Goal: Check status: Check status

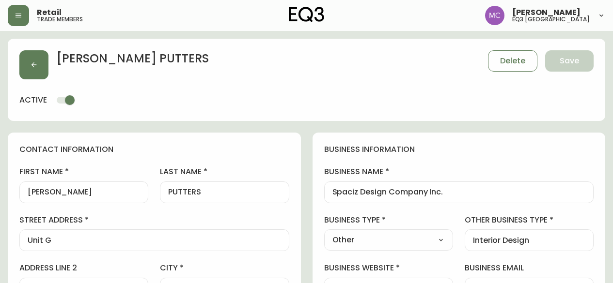
select select "BC"
select select "CA"
select select "CA_EN"
select select "Other"
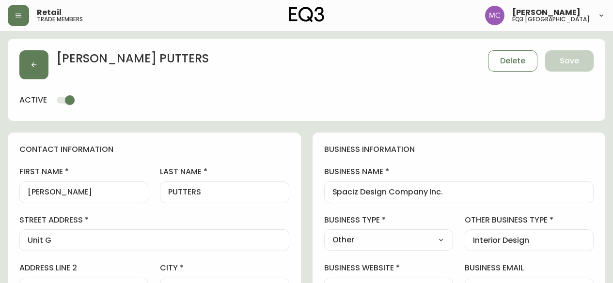
select select "cjw10z96p001r6gs00juufhhe"
select select "false"
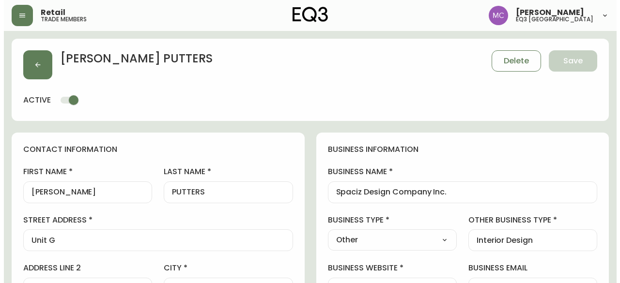
scroll to position [111, 0]
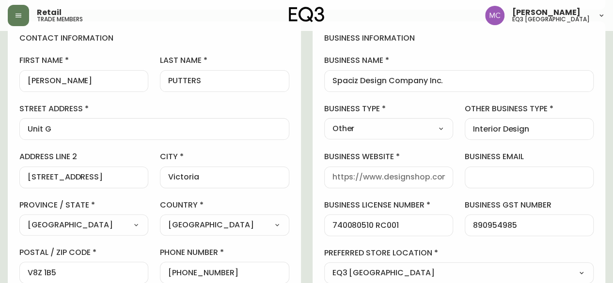
click at [6, 13] on header "Retail trade members [PERSON_NAME] eq3 [GEOGRAPHIC_DATA]" at bounding box center [306, 15] width 613 height 31
click at [15, 13] on icon "button" at bounding box center [19, 16] width 8 height 8
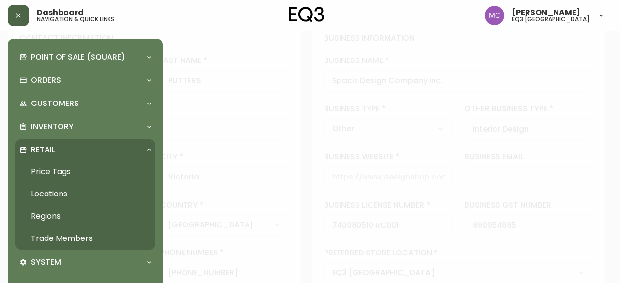
scroll to position [112, 0]
click at [70, 240] on link "Trade Members" at bounding box center [84, 239] width 139 height 22
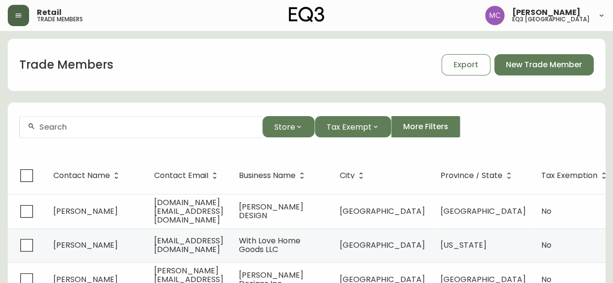
click at [19, 14] on icon "button" at bounding box center [18, 16] width 6 height 4
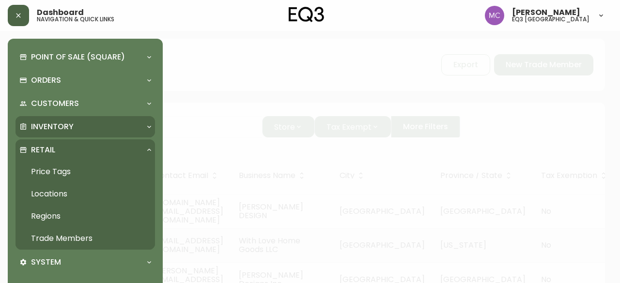
click at [56, 122] on p "Inventory" at bounding box center [52, 127] width 43 height 11
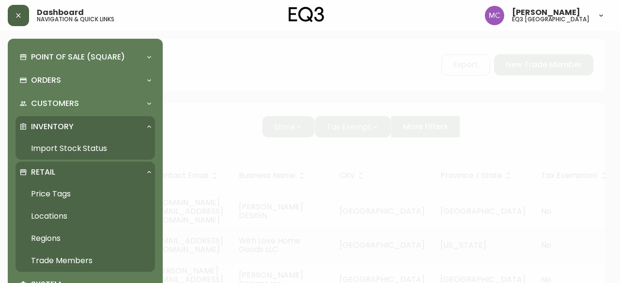
click at [50, 151] on link "Import Stock Status" at bounding box center [84, 149] width 139 height 22
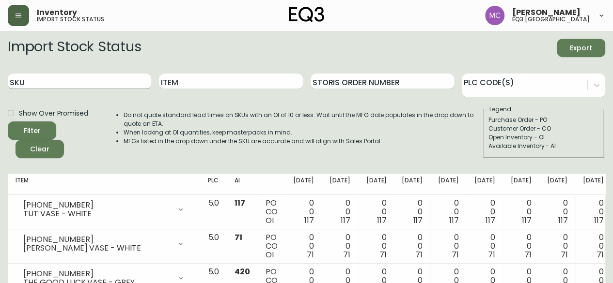
click at [72, 75] on input "SKU" at bounding box center [79, 81] width 143 height 15
paste input "[PHONE_NUMBER]"
type input "[PHONE_NUMBER]"
click at [8, 122] on button "Filter" at bounding box center [32, 131] width 48 height 18
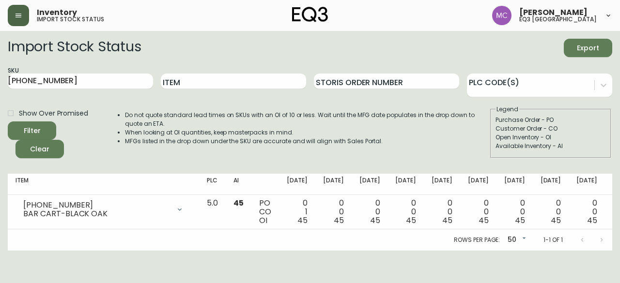
click at [598, 140] on div "Open Inventory - OI" at bounding box center [550, 137] width 110 height 9
